Goal: Task Accomplishment & Management: Manage account settings

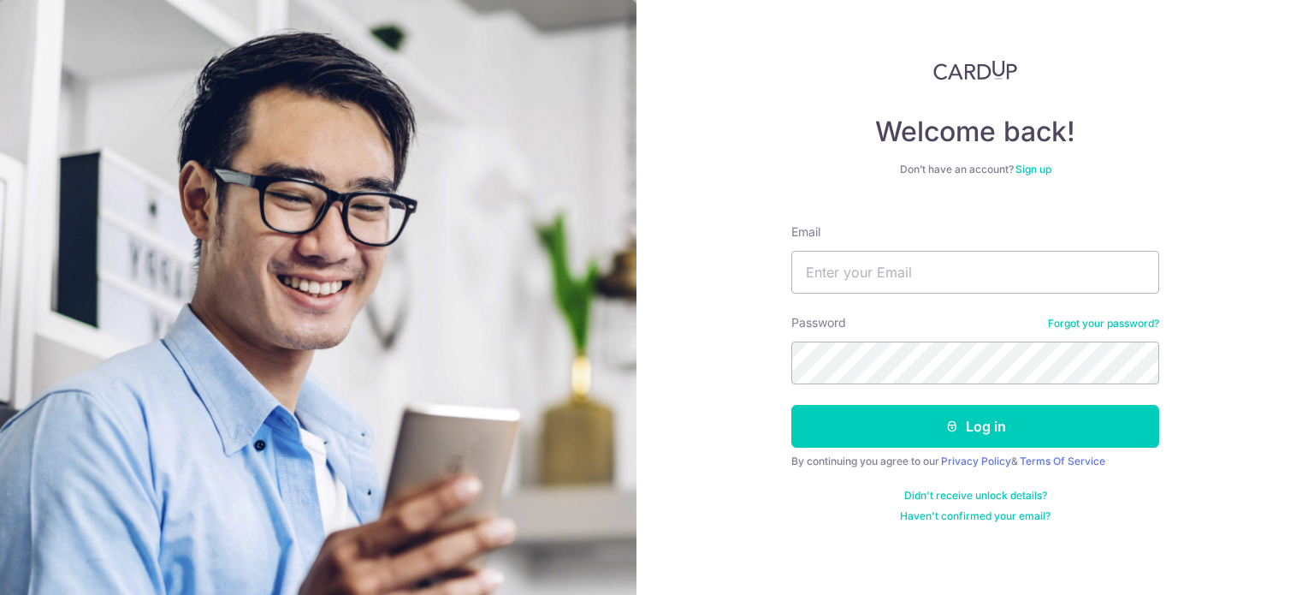
type input "a"
type input "l"
type input "[EMAIL_ADDRESS][DOMAIN_NAME]"
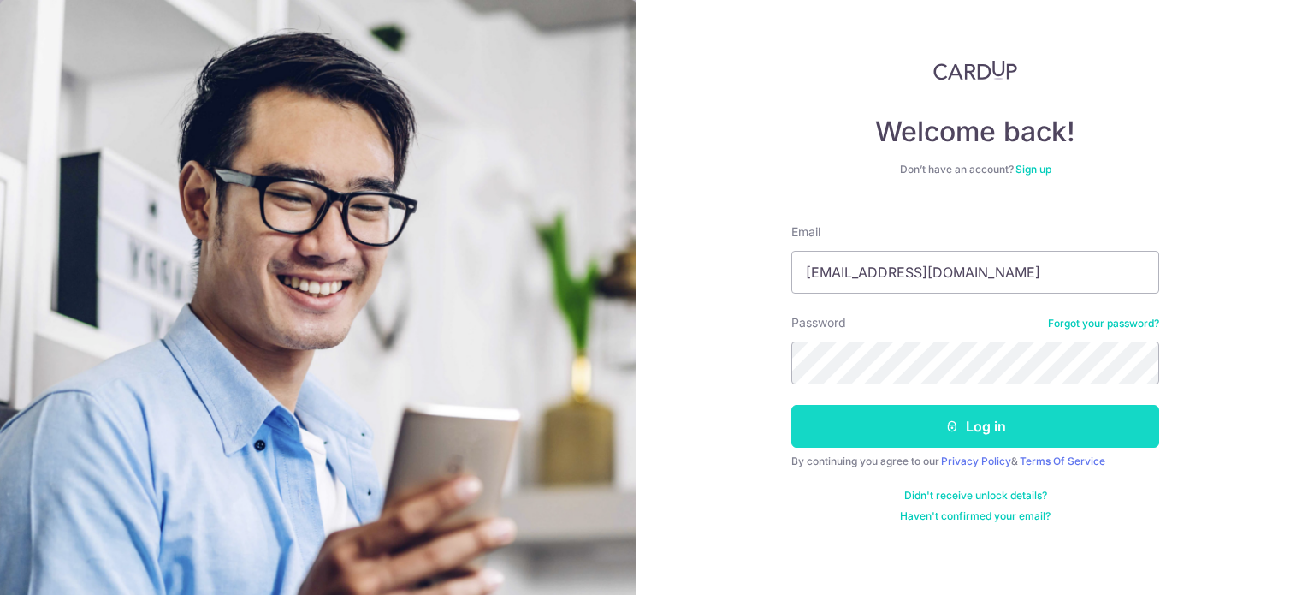
click at [1074, 423] on button "Log in" at bounding box center [976, 426] width 368 height 43
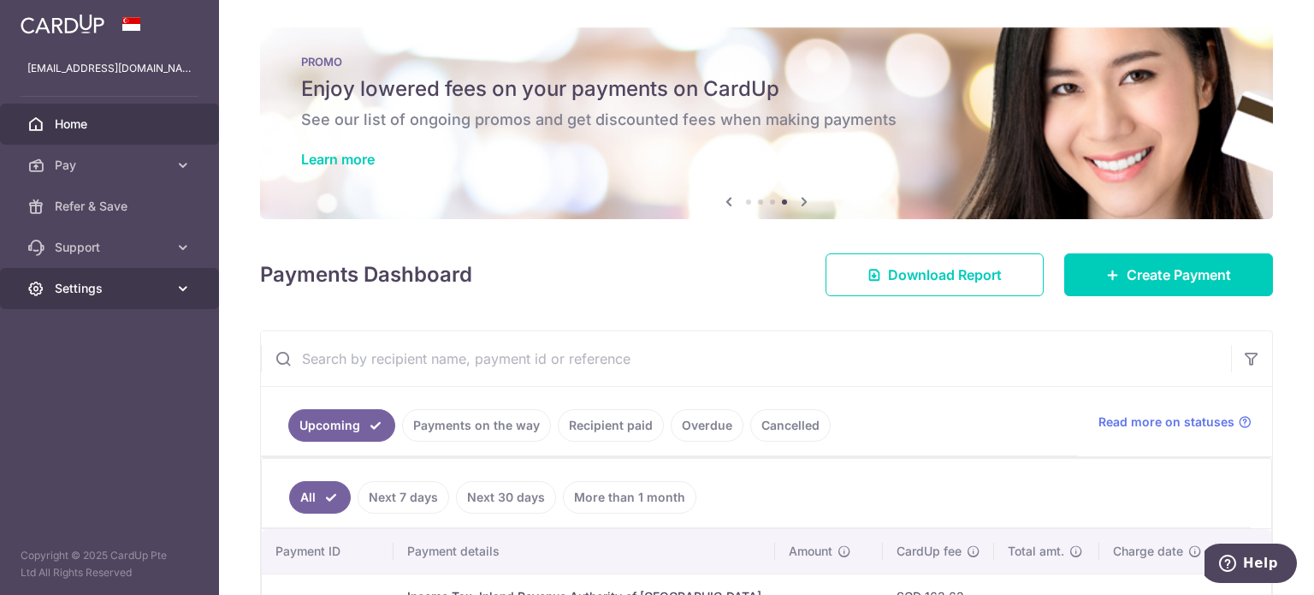
click at [178, 286] on icon at bounding box center [183, 288] width 17 height 17
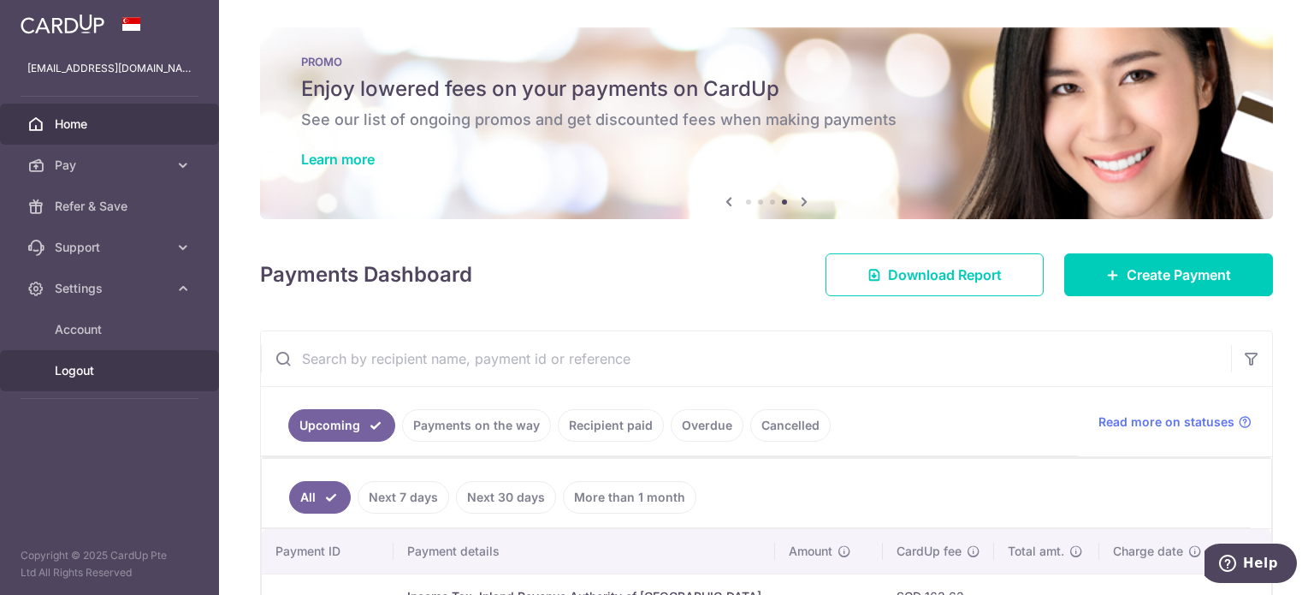
click at [94, 372] on span "Logout" at bounding box center [111, 370] width 113 height 17
